Goal: Information Seeking & Learning: Learn about a topic

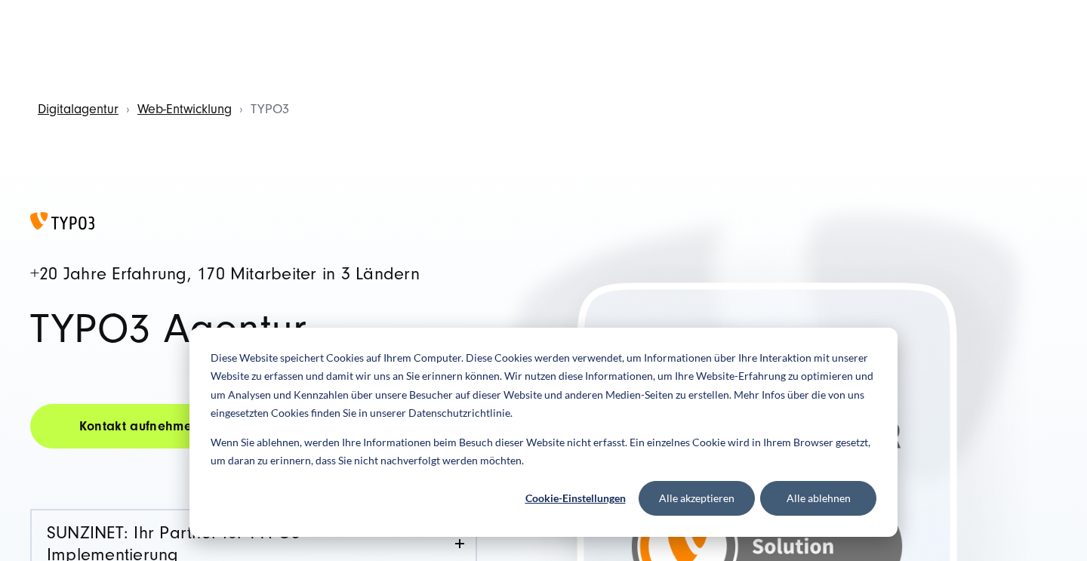
scroll to position [17, 0]
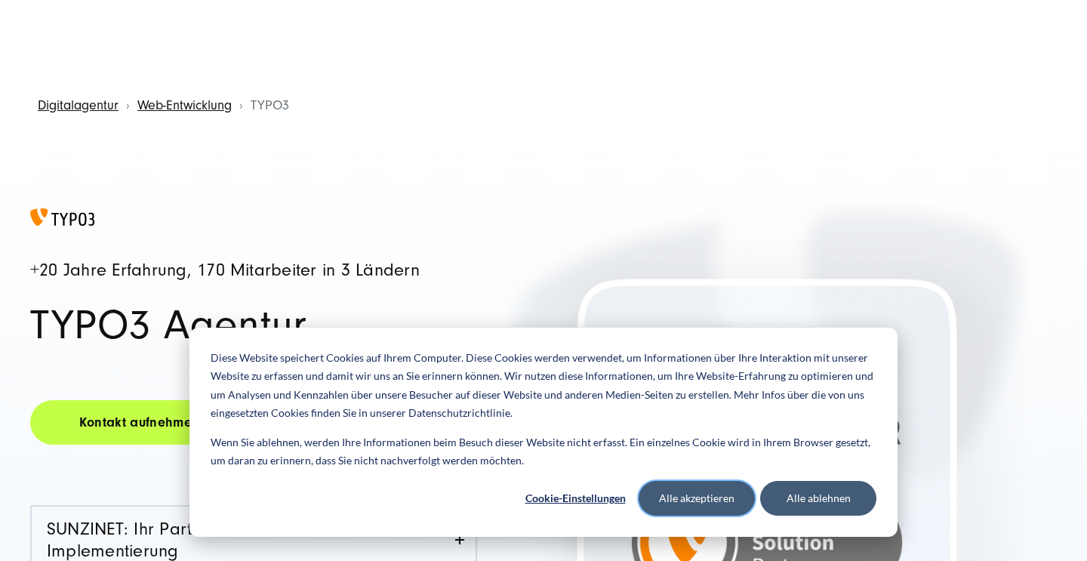
click at [709, 490] on button "Alle akzeptieren" at bounding box center [697, 498] width 116 height 35
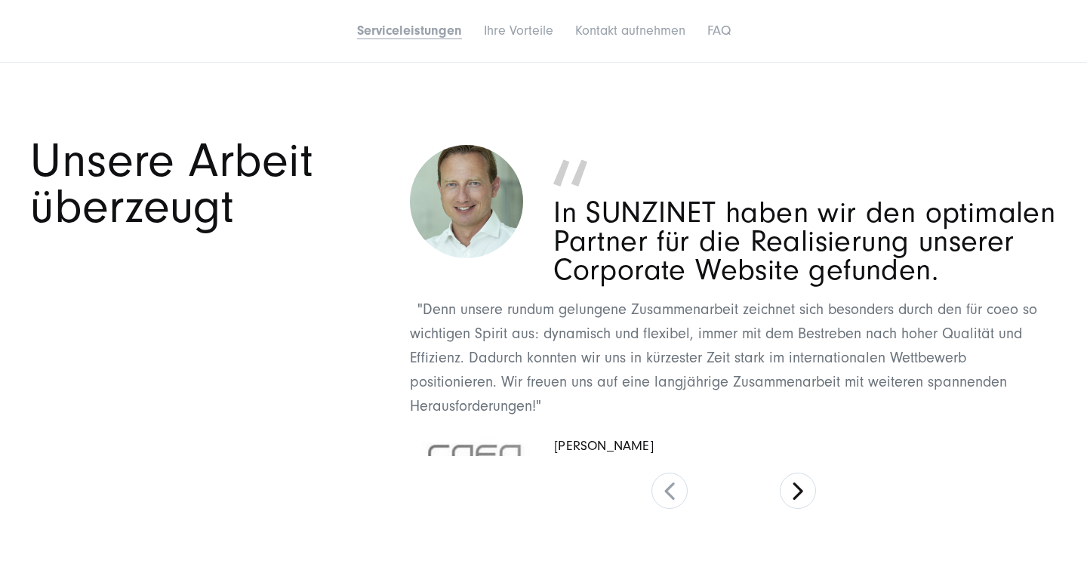
scroll to position [2885, 0]
click at [796, 484] on button at bounding box center [798, 491] width 36 height 36
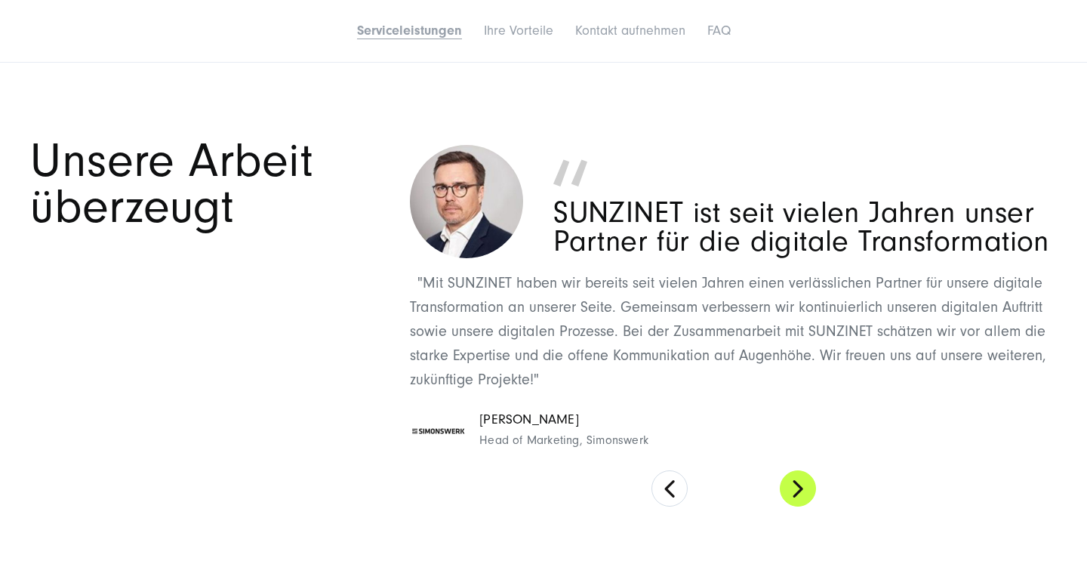
click at [796, 484] on button at bounding box center [798, 488] width 36 height 36
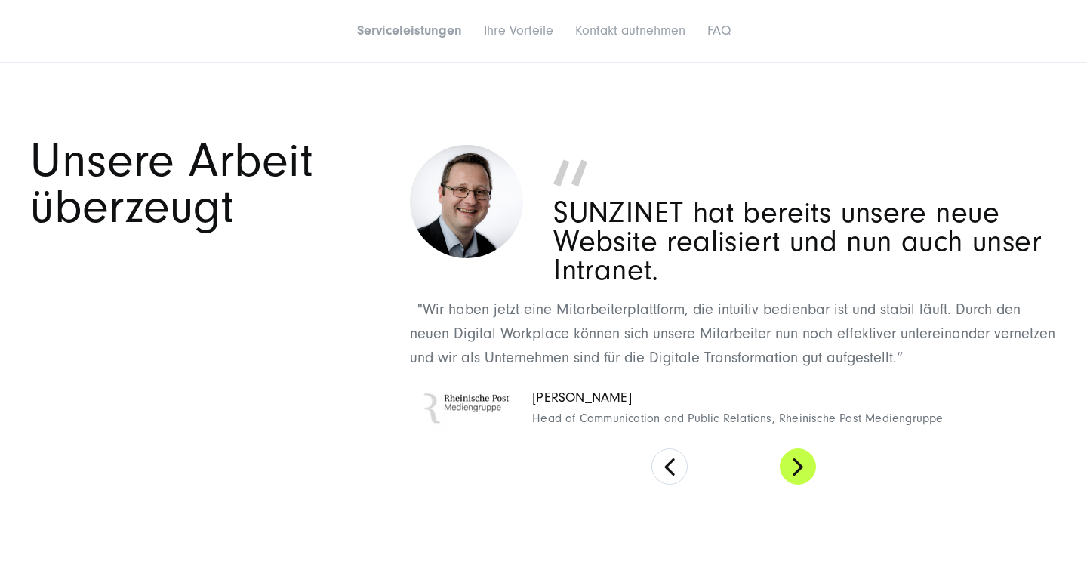
click at [796, 463] on button at bounding box center [798, 466] width 36 height 36
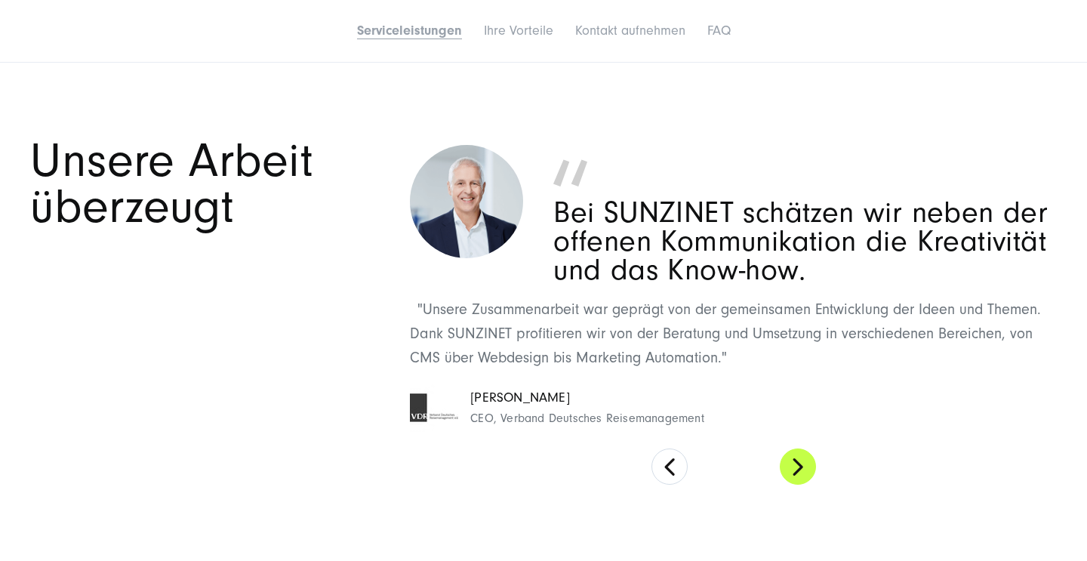
click at [796, 463] on button at bounding box center [798, 466] width 36 height 36
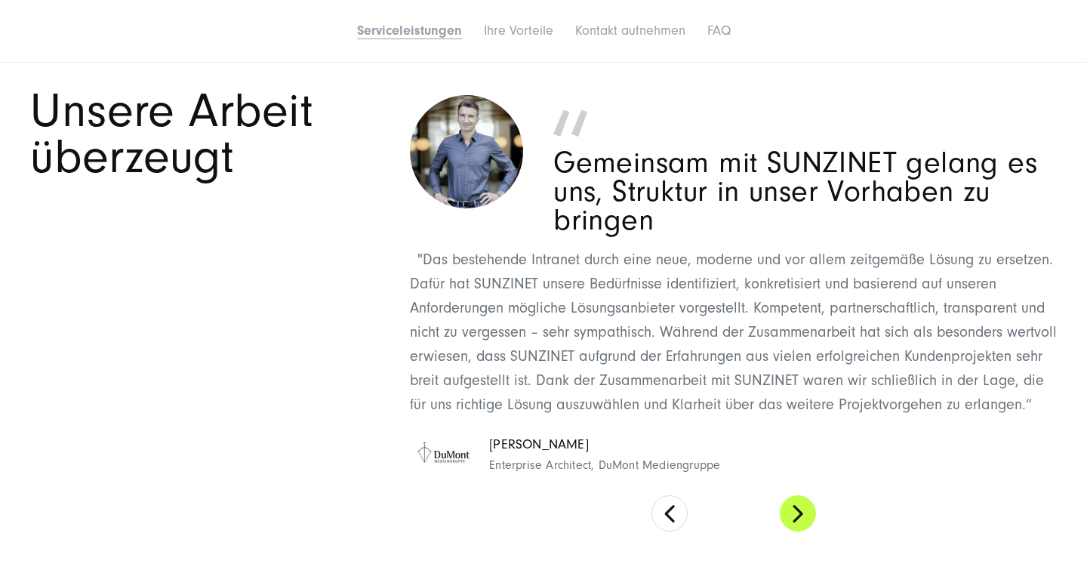
scroll to position [2937, 0]
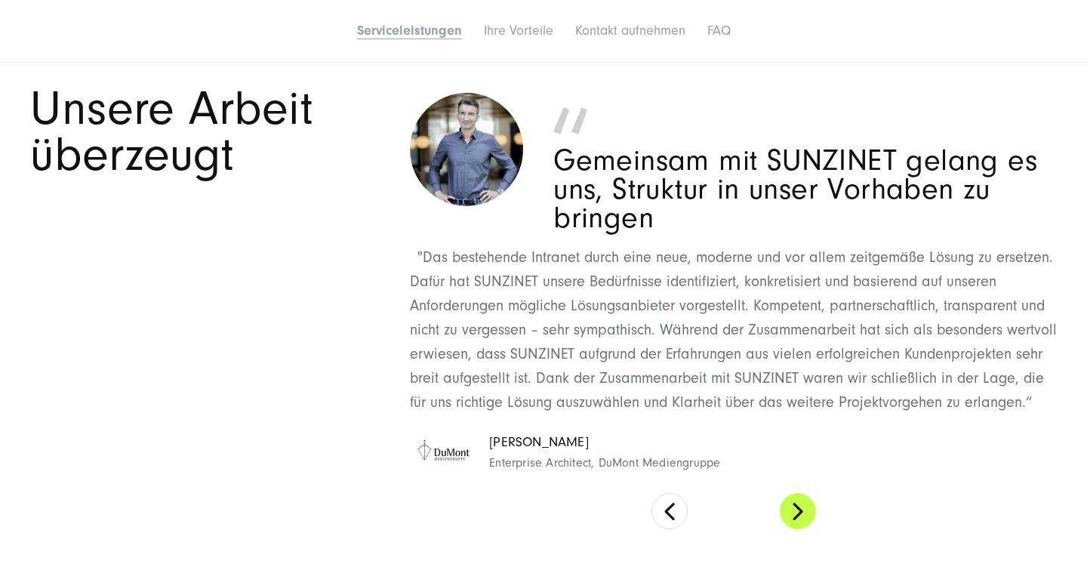
click at [796, 501] on button at bounding box center [798, 511] width 36 height 36
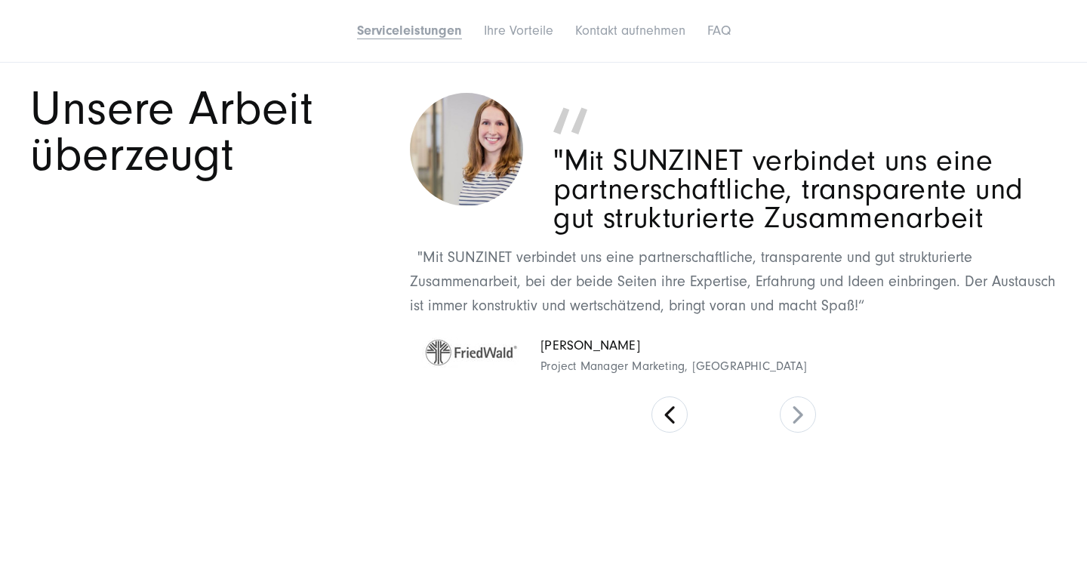
click at [726, 364] on span "Project Manager Marketing, [GEOGRAPHIC_DATA]" at bounding box center [673, 367] width 266 height 20
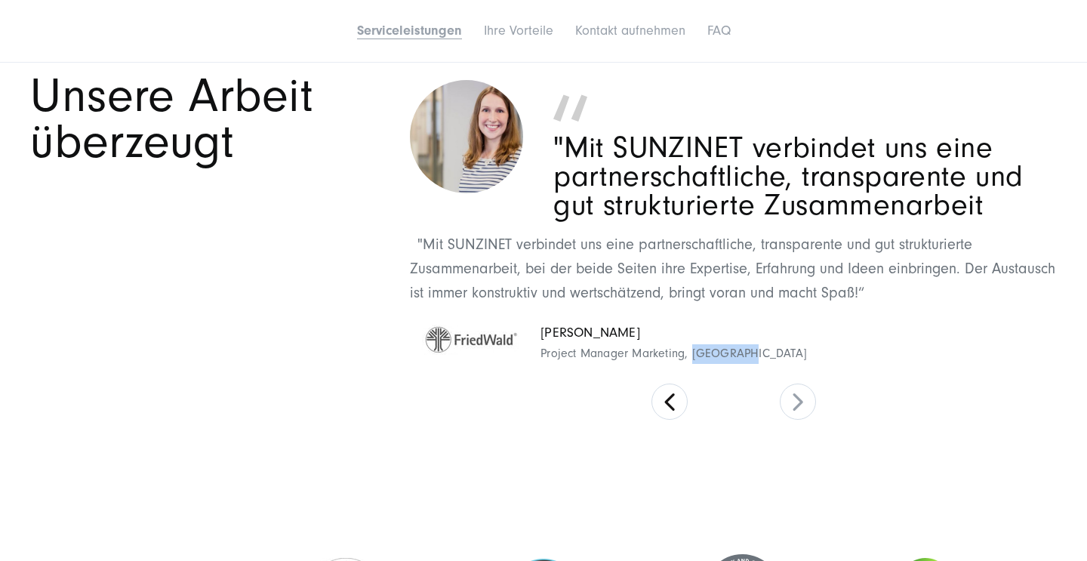
scroll to position [2952, 0]
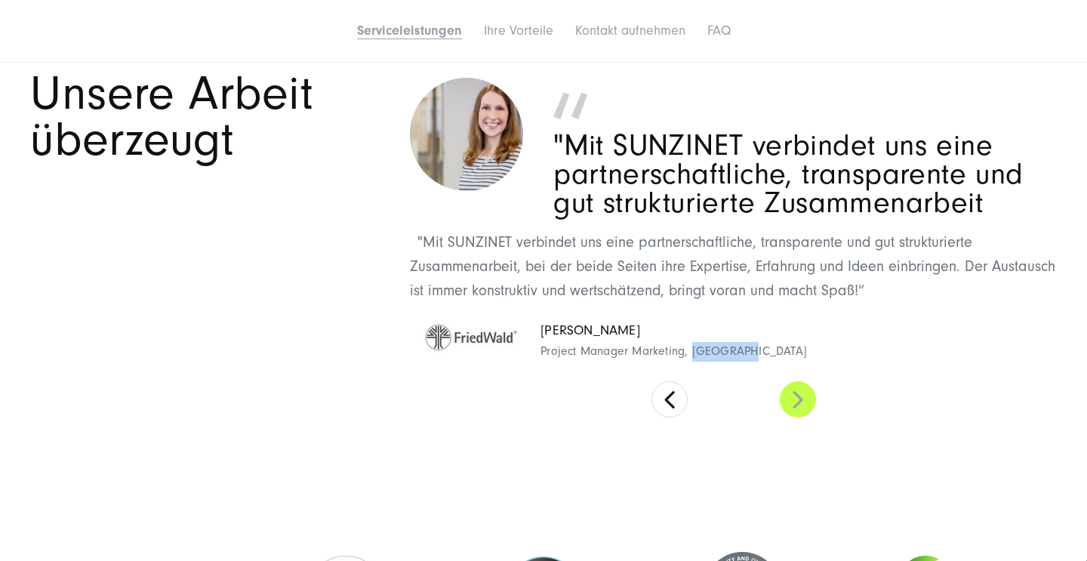
click at [796, 396] on button at bounding box center [798, 399] width 36 height 36
click at [670, 388] on button at bounding box center [669, 399] width 36 height 36
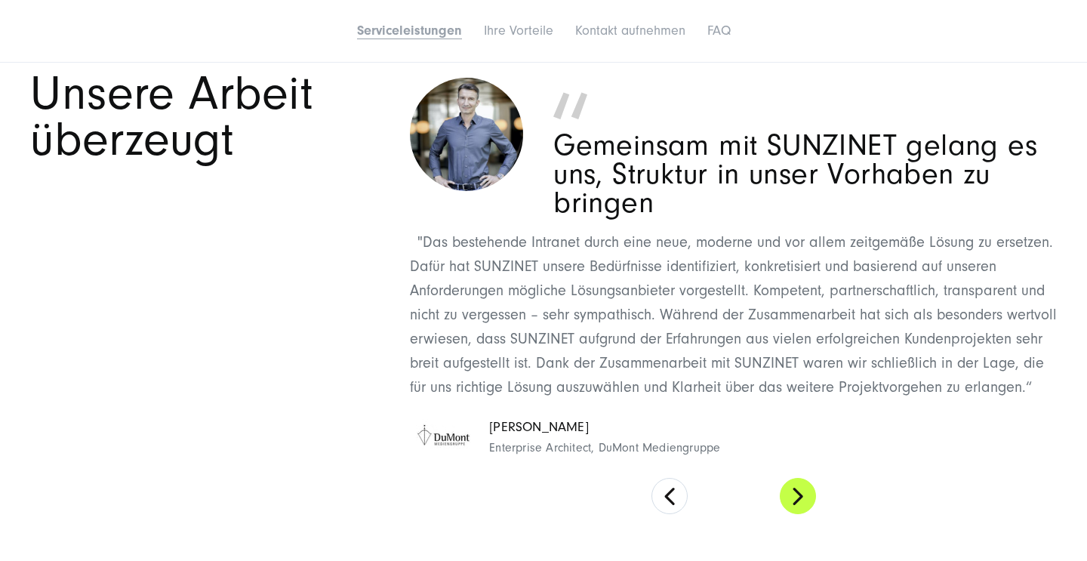
click at [800, 497] on button at bounding box center [798, 496] width 36 height 36
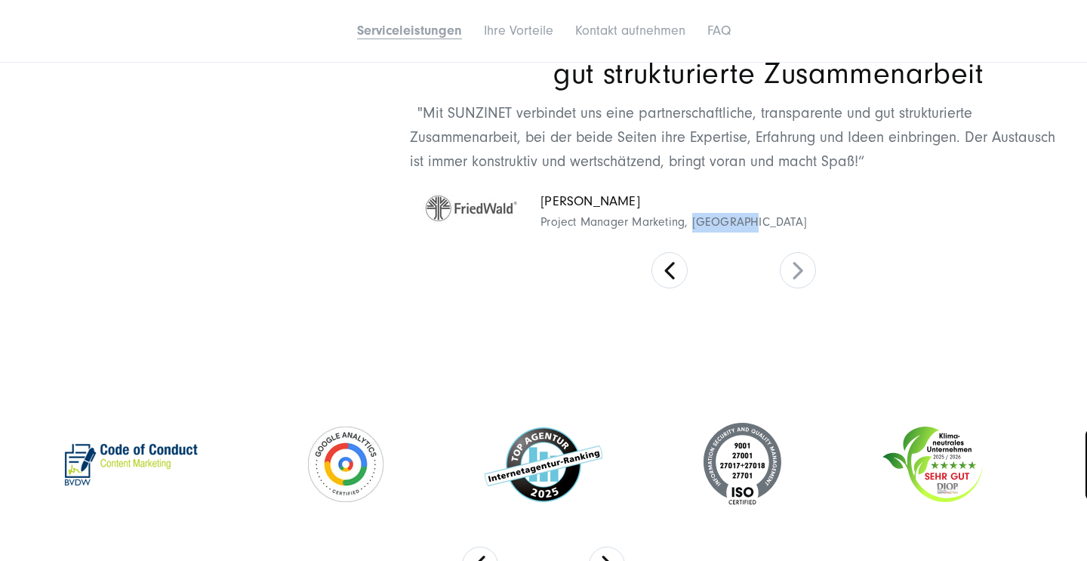
scroll to position [3084, 0]
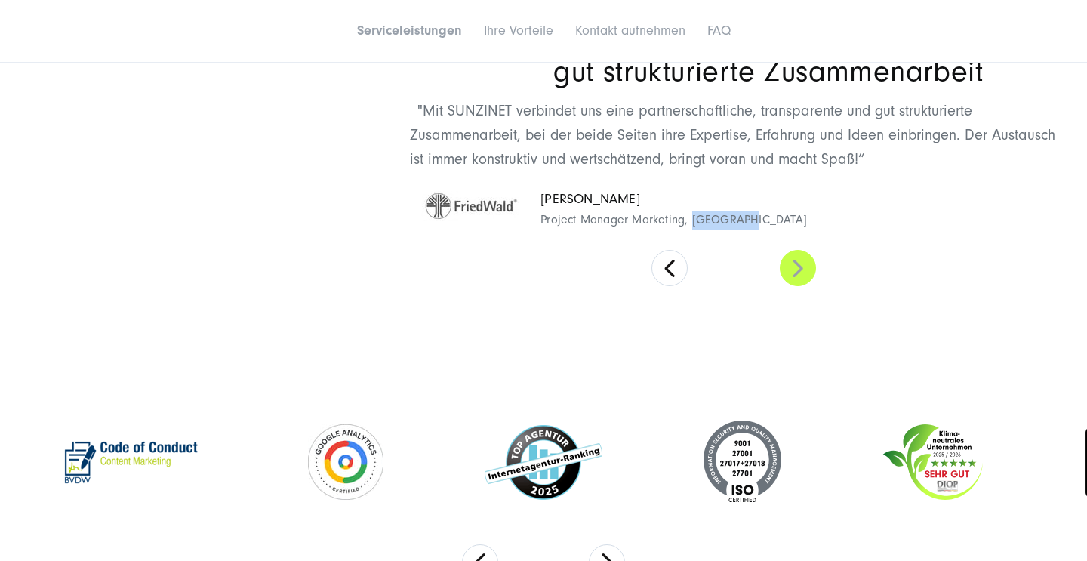
click at [797, 266] on button at bounding box center [798, 268] width 36 height 36
click at [768, 211] on cite "[PERSON_NAME] Project Manager Marketing, [GEOGRAPHIC_DATA]" at bounding box center [733, 209] width 647 height 48
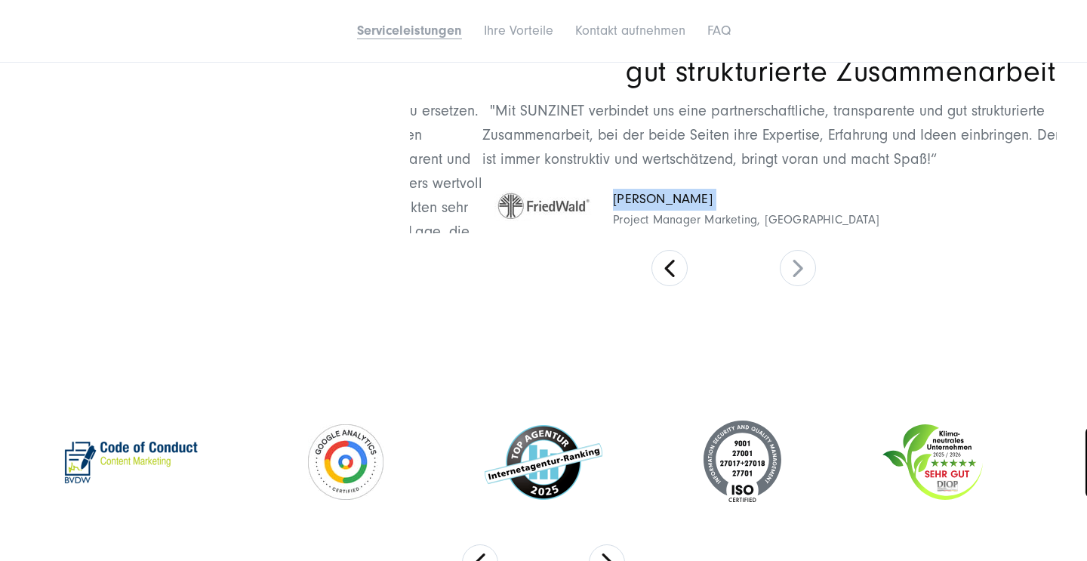
drag, startPoint x: 543, startPoint y: 192, endPoint x: 614, endPoint y: 213, distance: 74.6
click at [614, 213] on span "[PERSON_NAME] Project Manager Marketing, [GEOGRAPHIC_DATA]" at bounding box center [746, 209] width 266 height 41
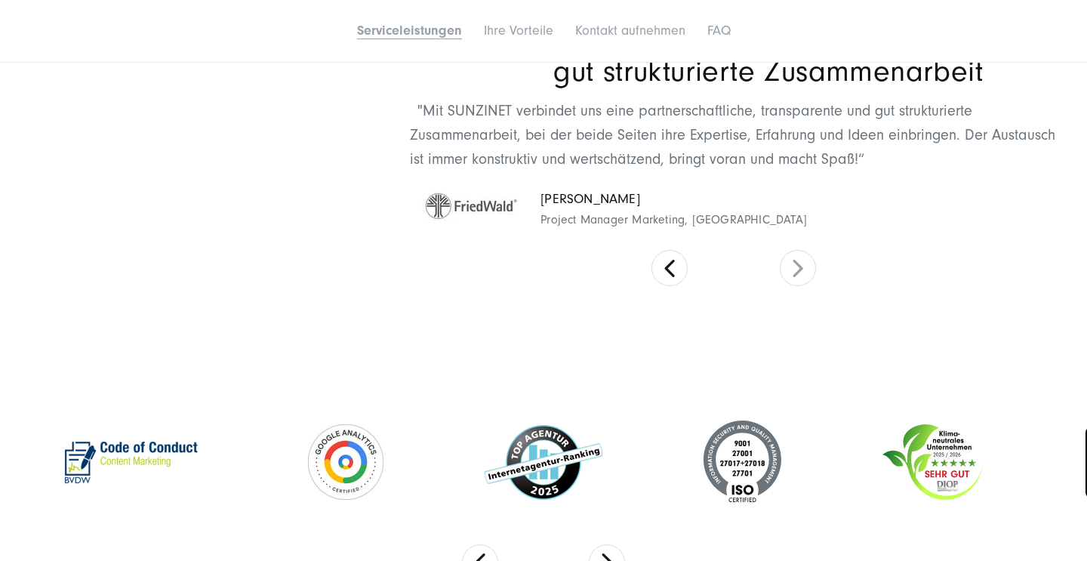
click at [756, 217] on cite "[PERSON_NAME] Project Manager Marketing, [GEOGRAPHIC_DATA]" at bounding box center [733, 209] width 647 height 48
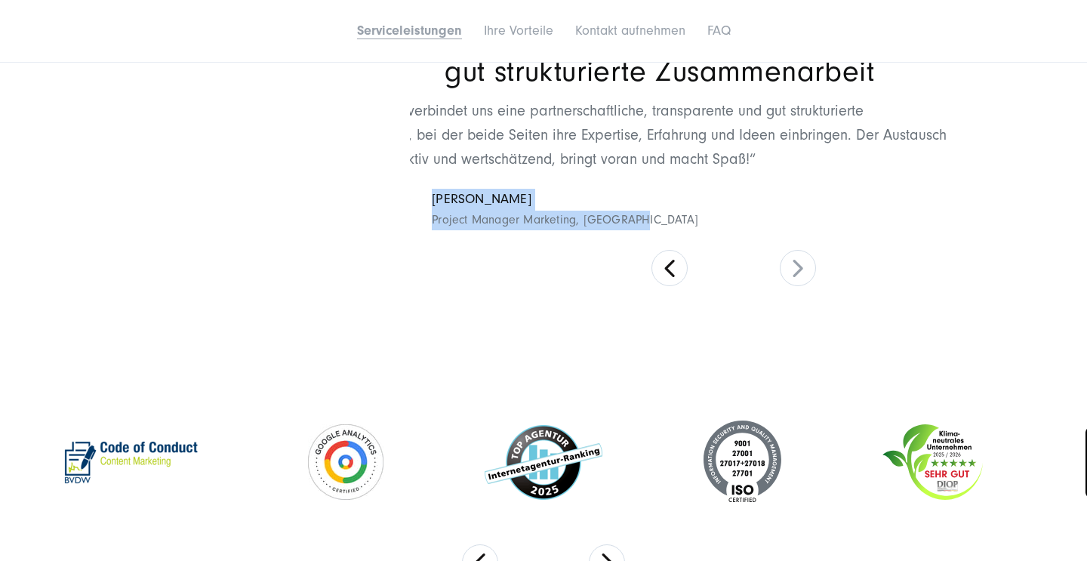
drag, startPoint x: 745, startPoint y: 213, endPoint x: 433, endPoint y: 196, distance: 312.2
click at [433, 196] on cite "[PERSON_NAME] Project Manager Marketing, [GEOGRAPHIC_DATA]" at bounding box center [624, 209] width 647 height 48
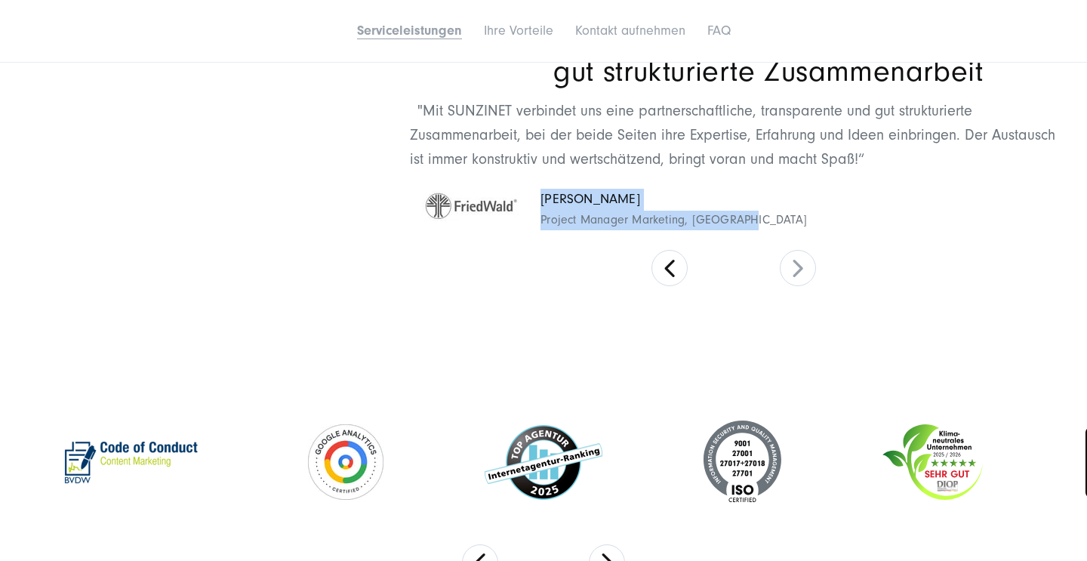
copy span "[PERSON_NAME] Project Manager Marketing, [GEOGRAPHIC_DATA]"
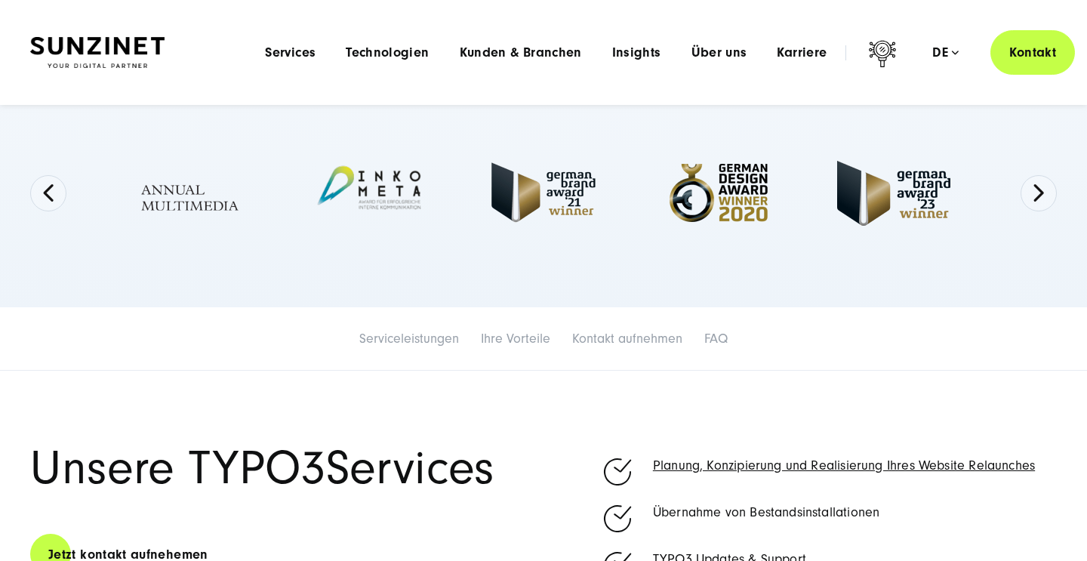
scroll to position [371, 0]
